Goal: Check status: Check status

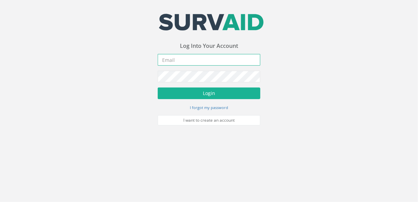
type input "[EMAIL_ADDRESS][DOMAIN_NAME]"
click at [216, 99] on form "[EMAIL_ADDRESS][DOMAIN_NAME] Incorrect Username or Password There was an error …" at bounding box center [209, 90] width 103 height 72
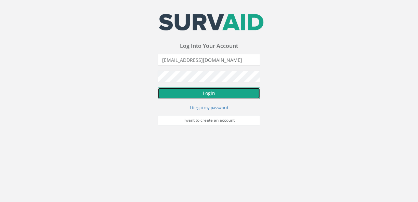
click at [216, 96] on button "Login" at bounding box center [209, 94] width 103 height 12
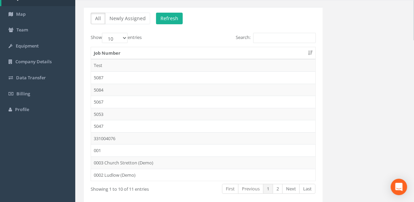
scroll to position [36, 0]
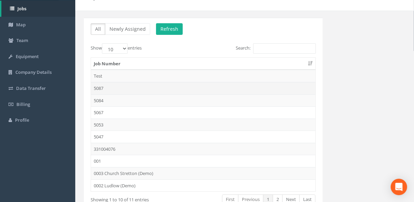
click at [100, 88] on td "5087" at bounding box center [203, 88] width 225 height 12
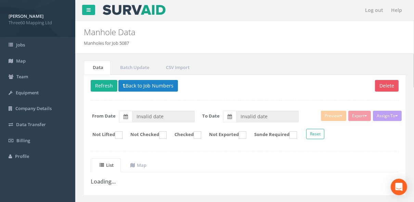
type input "[DATE]"
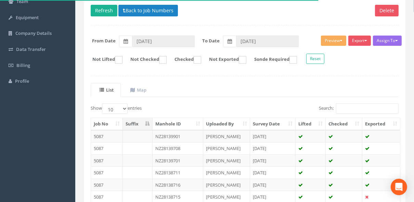
scroll to position [66, 0]
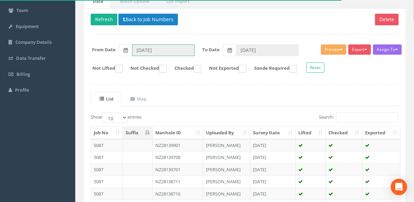
click at [161, 51] on input "[DATE]" at bounding box center [163, 51] width 63 height 12
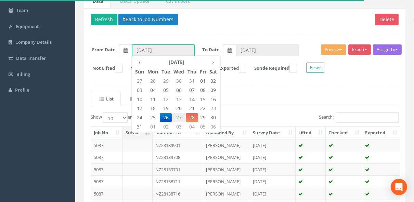
click at [180, 115] on span "27" at bounding box center [179, 117] width 14 height 9
type input "[DATE]"
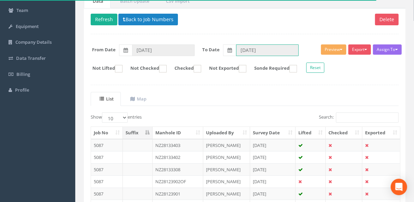
click at [244, 47] on input "[DATE]" at bounding box center [267, 51] width 63 height 12
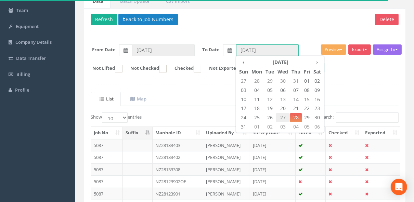
click at [283, 115] on span "27" at bounding box center [283, 117] width 14 height 9
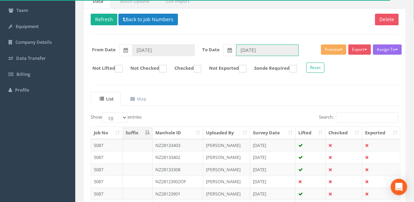
type input "[DATE]"
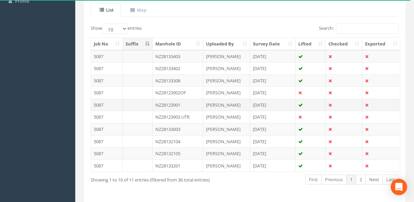
scroll to position [139, 0]
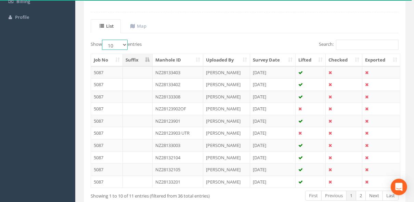
click at [126, 45] on select "10 25 50 100" at bounding box center [115, 45] width 26 height 10
select select "25"
click at [103, 40] on select "10 25 50 100" at bounding box center [115, 45] width 26 height 10
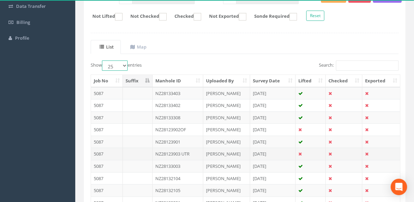
scroll to position [188, 0]
